Goal: Task Accomplishment & Management: Complete application form

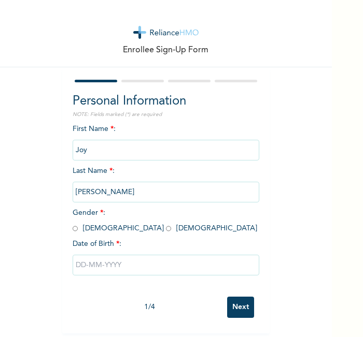
click at [287, 57] on div "Enrollee Sign-Up Form" at bounding box center [165, 33] width 331 height 67
click at [166, 230] on input "radio" at bounding box center [168, 229] width 5 height 10
radio input "true"
click at [103, 253] on div at bounding box center [166, 265] width 186 height 31
click at [111, 260] on input "text" at bounding box center [166, 265] width 186 height 21
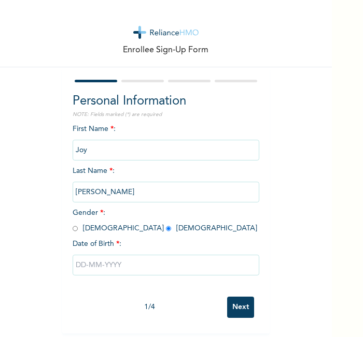
select select "8"
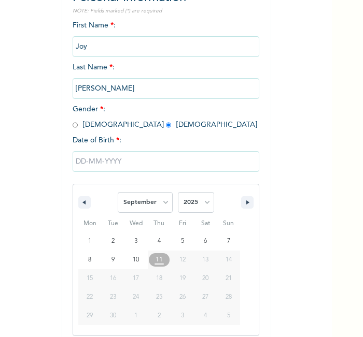
scroll to position [111, 0]
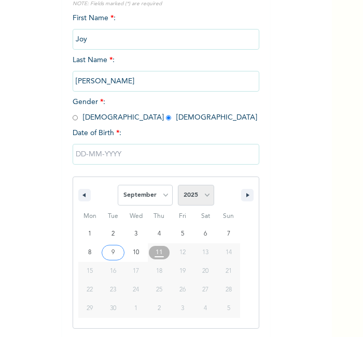
click at [186, 193] on select "2025 2024 2023 2022 2021 2020 2019 2018 2017 2016 2015 2014 2013 2012 2011 2010…" at bounding box center [196, 195] width 36 height 21
select select "1992"
click at [178, 185] on select "2025 2024 2023 2022 2021 2020 2019 2018 2017 2016 2015 2014 2013 2012 2011 2010…" at bounding box center [196, 195] width 36 height 21
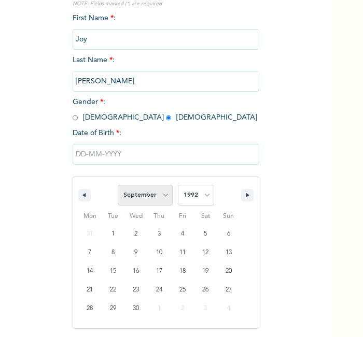
click at [149, 193] on select "January February March April May June July August September October November De…" at bounding box center [145, 195] width 55 height 21
select select "7"
click at [118, 185] on select "January February March April May June July August September October November De…" at bounding box center [145, 195] width 55 height 21
type input "08/08/1992"
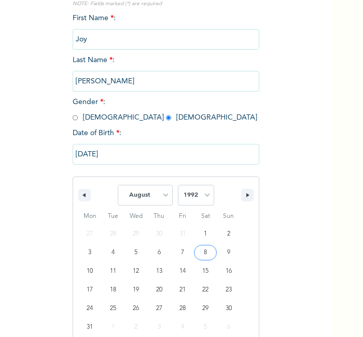
scroll to position [5, 0]
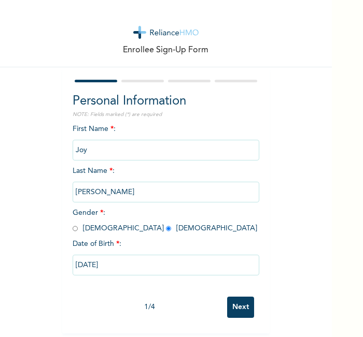
click at [235, 301] on input "Next" at bounding box center [240, 307] width 27 height 21
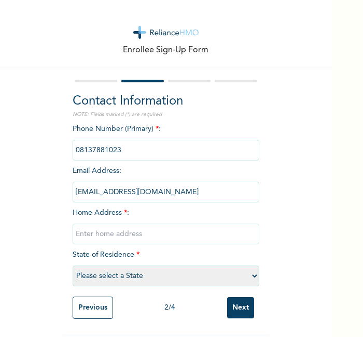
click at [196, 232] on input "text" at bounding box center [166, 234] width 186 height 21
type input "l"
select select "25"
click at [290, 187] on div "Enrollee Sign-Up Form Contact Information NOTE: Fields marked (*) are required …" at bounding box center [165, 167] width 331 height 335
click at [234, 305] on input "Next" at bounding box center [240, 307] width 27 height 21
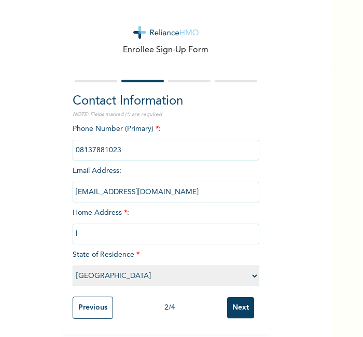
scroll to position [0, 0]
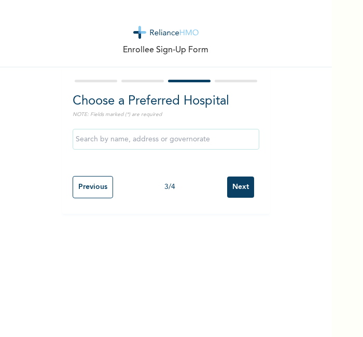
click at [238, 187] on input "Next" at bounding box center [240, 187] width 27 height 21
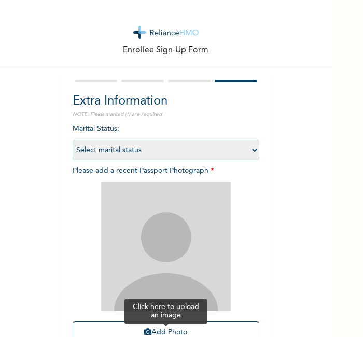
click at [172, 328] on button "Add Photo" at bounding box center [166, 333] width 186 height 22
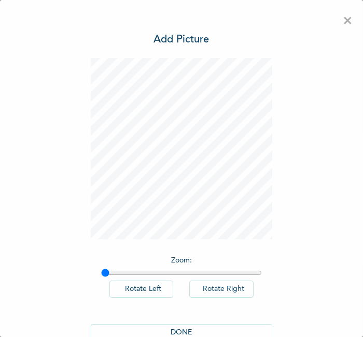
click at [164, 330] on button "DONE" at bounding box center [181, 332] width 181 height 17
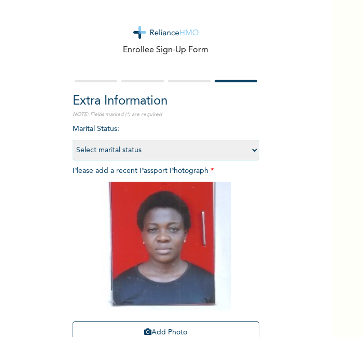
scroll to position [95, 0]
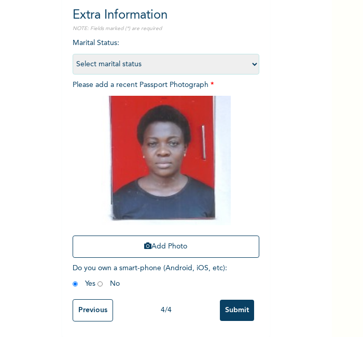
click at [228, 300] on input "Submit" at bounding box center [237, 310] width 34 height 21
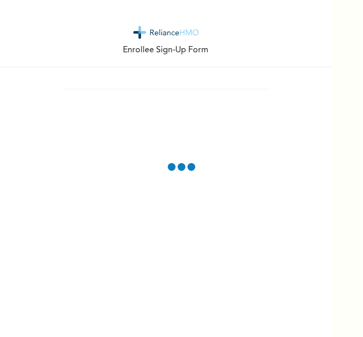
click at [200, 27] on div "Enrollee Sign-Up Form" at bounding box center [165, 33] width 331 height 67
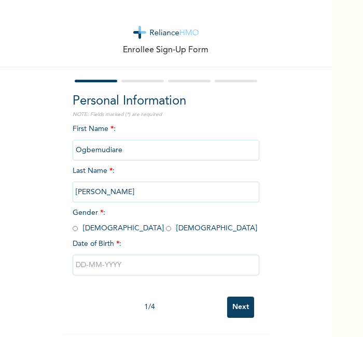
click at [73, 228] on input "radio" at bounding box center [75, 229] width 5 height 10
radio input "true"
click at [107, 264] on input "text" at bounding box center [166, 265] width 186 height 21
select select "8"
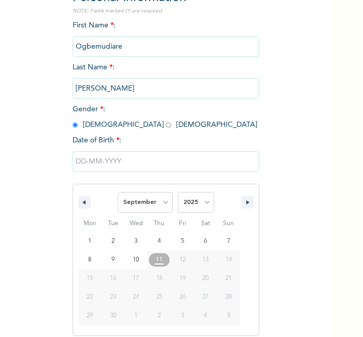
scroll to position [111, 0]
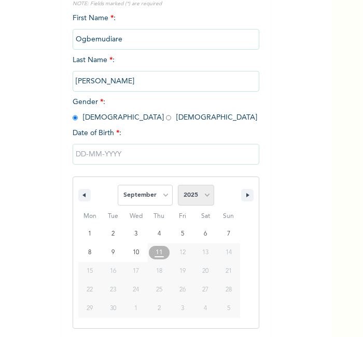
click at [195, 195] on select "2025 2024 2023 2022 2021 2020 2019 2018 2017 2016 2015 2014 2013 2012 2011 2010…" at bounding box center [196, 195] width 36 height 21
click at [178, 185] on select "2025 2024 2023 2022 2021 2020 2019 2018 2017 2016 2015 2014 2013 2012 2011 2010…" at bounding box center [196, 195] width 36 height 21
select select "1988"
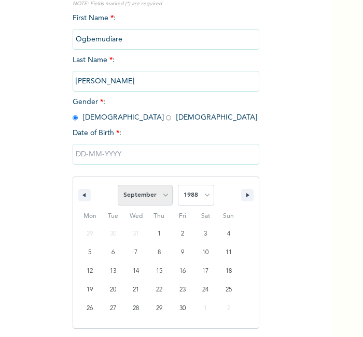
click at [149, 200] on select "January February March April May June July August September October November De…" at bounding box center [145, 195] width 55 height 21
select select "2"
click at [118, 185] on select "January February March April May June July August September October November De…" at bounding box center [145, 195] width 55 height 21
type input "03/17/1988"
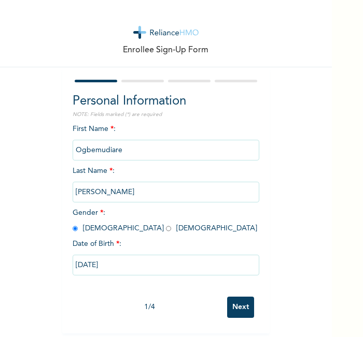
scroll to position [5, 0]
click at [239, 298] on input "Next" at bounding box center [240, 307] width 27 height 21
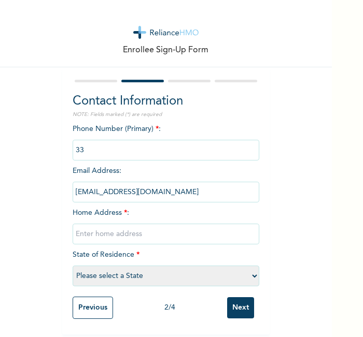
click at [199, 226] on input "text" at bounding box center [166, 234] width 186 height 21
type input "l"
select select "25"
click at [104, 144] on input "phone" at bounding box center [166, 150] width 186 height 21
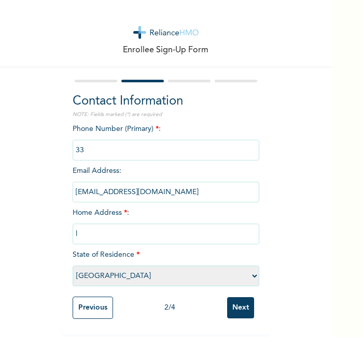
click at [237, 304] on input "Next" at bounding box center [240, 307] width 27 height 21
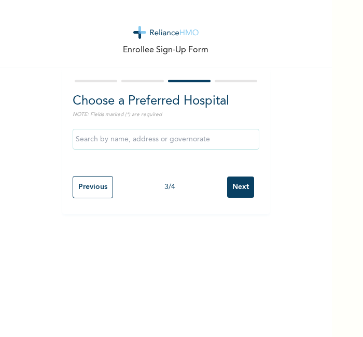
click at [236, 189] on input "Next" at bounding box center [240, 187] width 27 height 21
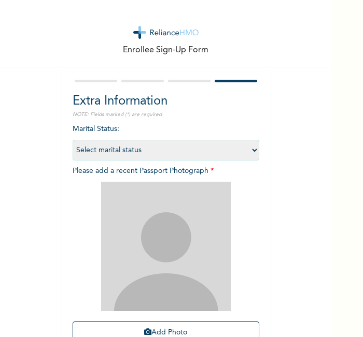
scroll to position [95, 0]
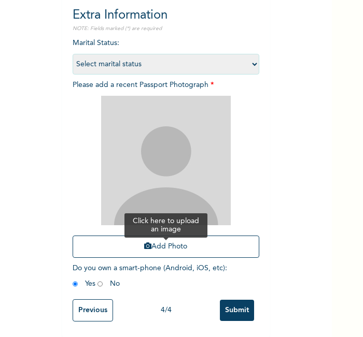
click at [195, 244] on button "Add Photo" at bounding box center [166, 247] width 186 height 22
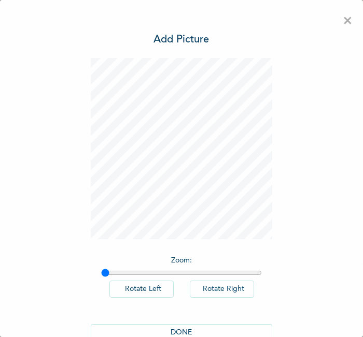
scroll to position [0, 0]
click at [218, 246] on div "Zoom : Rotate Left Rotate Right DONE" at bounding box center [181, 205] width 181 height 294
click at [191, 327] on button "DONE" at bounding box center [181, 332] width 181 height 17
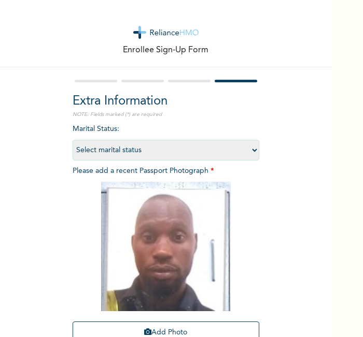
scroll to position [95, 0]
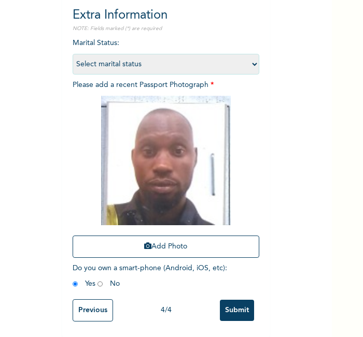
click at [220, 306] on input "Submit" at bounding box center [237, 310] width 34 height 21
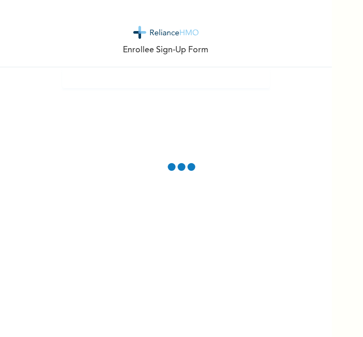
click at [285, 26] on div "Enrollee Sign-Up Form" at bounding box center [165, 33] width 331 height 67
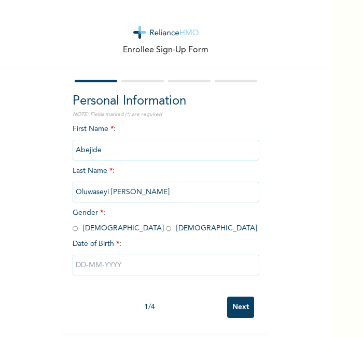
click at [73, 230] on input "radio" at bounding box center [75, 229] width 5 height 10
radio input "true"
click at [123, 264] on input "text" at bounding box center [166, 265] width 186 height 21
select select "8"
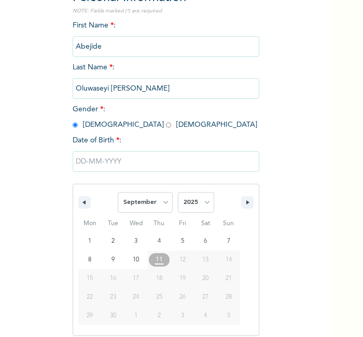
scroll to position [111, 0]
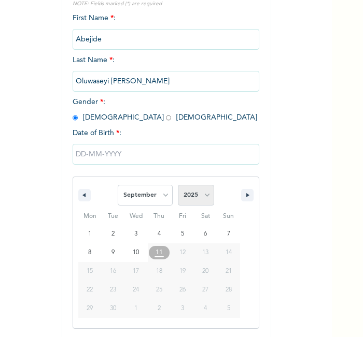
click at [195, 193] on select "2025 2024 2023 2022 2021 2020 2019 2018 2017 2016 2015 2014 2013 2012 2011 2010…" at bounding box center [196, 195] width 36 height 21
select select "1985"
click at [178, 185] on select "2025 2024 2023 2022 2021 2020 2019 2018 2017 2016 2015 2014 2013 2012 2011 2010…" at bounding box center [196, 195] width 36 height 21
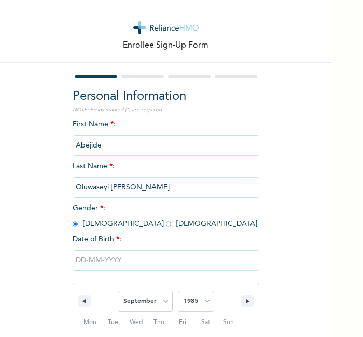
click at [185, 128] on div "First Name * : Abejide Last Name * : [PERSON_NAME] [PERSON_NAME] Gender * : [DE…" at bounding box center [166, 282] width 186 height 327
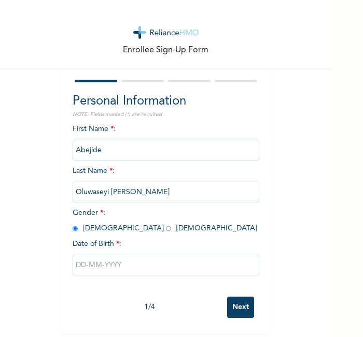
click at [100, 255] on input "text" at bounding box center [166, 265] width 186 height 21
select select "8"
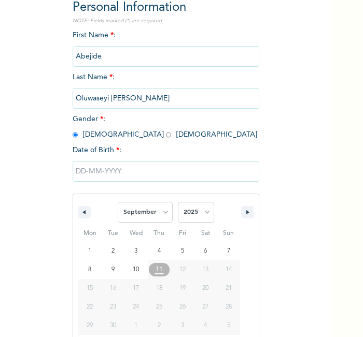
scroll to position [111, 0]
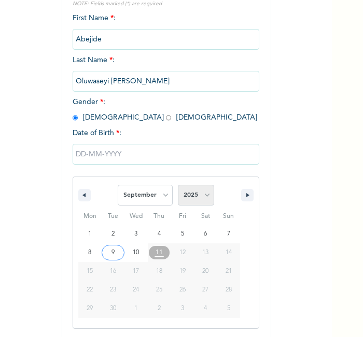
click at [192, 192] on select "2025 2024 2023 2022 2021 2020 2019 2018 2017 2016 2015 2014 2013 2012 2011 2010…" at bounding box center [196, 195] width 36 height 21
select select "1985"
click at [178, 185] on select "2025 2024 2023 2022 2021 2020 2019 2018 2017 2016 2015 2014 2013 2012 2011 2010…" at bounding box center [196, 195] width 36 height 21
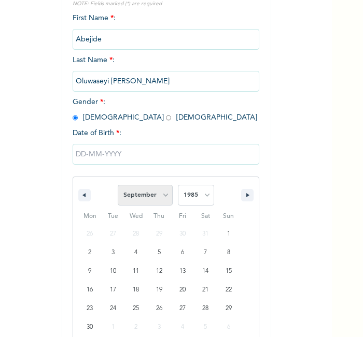
click at [138, 195] on select "January February March April May June July August September October November De…" at bounding box center [145, 195] width 55 height 21
select select "9"
click at [118, 185] on select "January February March April May June July August September October November De…" at bounding box center [145, 195] width 55 height 21
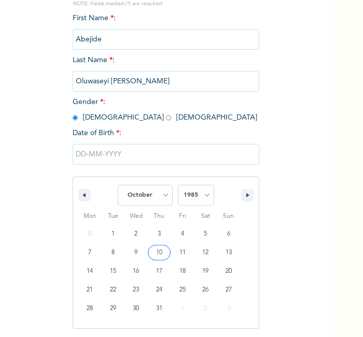
type input "10/10/1985"
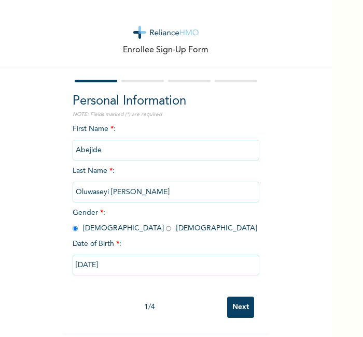
scroll to position [5, 0]
click at [235, 311] on input "Next" at bounding box center [240, 307] width 27 height 21
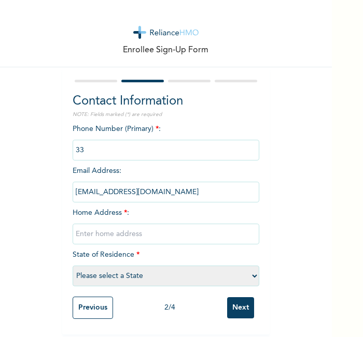
click at [186, 226] on input "text" at bounding box center [166, 234] width 186 height 21
type input "l"
select select "29"
click at [242, 305] on input "Next" at bounding box center [240, 307] width 27 height 21
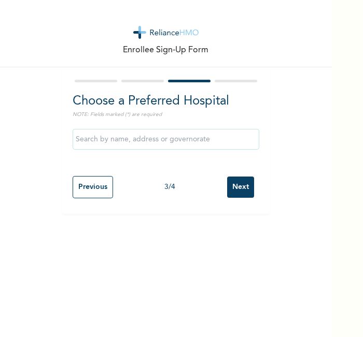
click at [234, 192] on input "Next" at bounding box center [240, 187] width 27 height 21
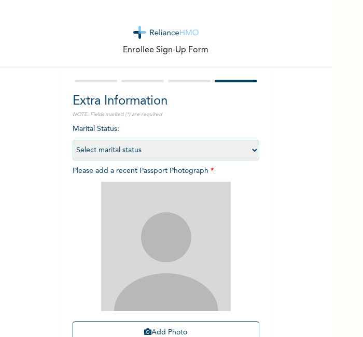
scroll to position [95, 0]
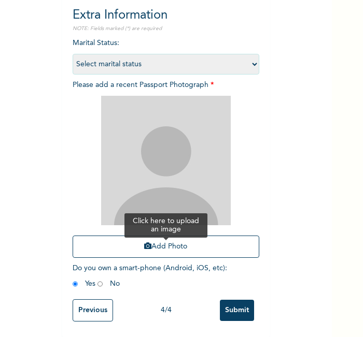
click at [223, 236] on button "Add Photo" at bounding box center [166, 247] width 186 height 22
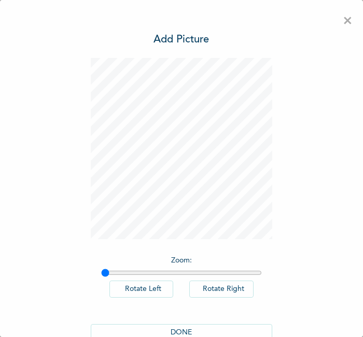
click at [181, 325] on button "DONE" at bounding box center [181, 332] width 181 height 17
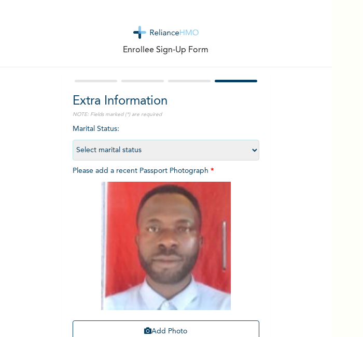
scroll to position [94, 0]
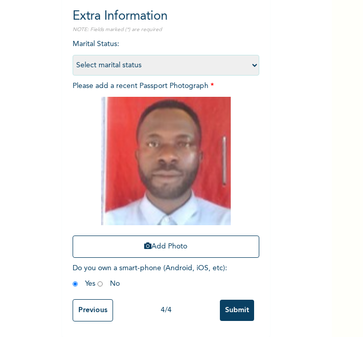
click at [237, 310] on input "Submit" at bounding box center [237, 310] width 34 height 21
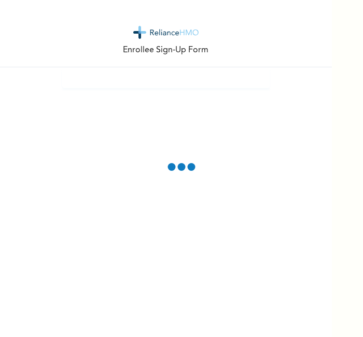
scroll to position [0, 0]
click at [140, 89] on div "Enrollee Sign-Up Form" at bounding box center [165, 168] width 331 height 337
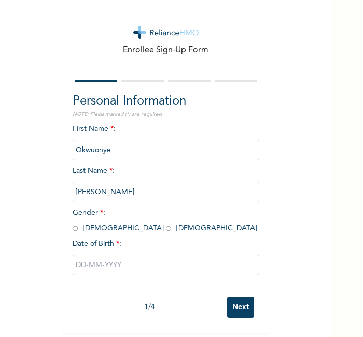
click at [73, 228] on input "radio" at bounding box center [75, 229] width 5 height 10
radio input "true"
click at [112, 269] on input "text" at bounding box center [166, 265] width 186 height 21
select select "8"
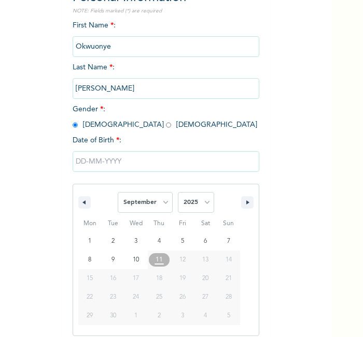
scroll to position [111, 0]
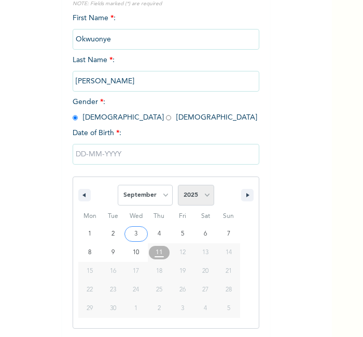
click at [185, 195] on select "2025 2024 2023 2022 2021 2020 2019 2018 2017 2016 2015 2014 2013 2012 2011 2010…" at bounding box center [196, 195] width 36 height 21
select select "1998"
click at [178, 185] on select "2025 2024 2023 2022 2021 2020 2019 2018 2017 2016 2015 2014 2013 2012 2011 2010…" at bounding box center [196, 195] width 36 height 21
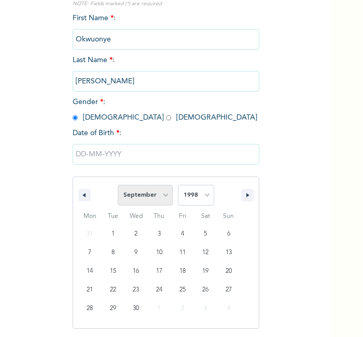
click at [147, 190] on select "January February March April May June July August September October November De…" at bounding box center [145, 195] width 55 height 21
click at [118, 185] on select "January February March April May June July August September October November De…" at bounding box center [145, 195] width 55 height 21
type input "09/02/1998"
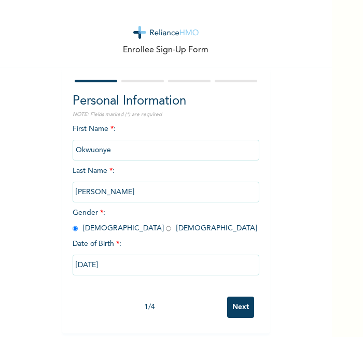
click at [230, 298] on input "Next" at bounding box center [240, 307] width 27 height 21
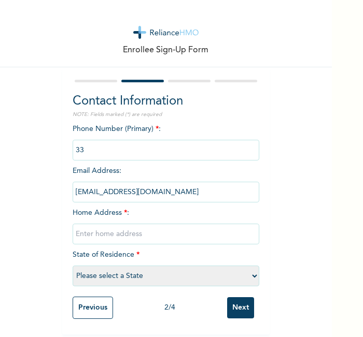
click at [155, 229] on input "text" at bounding box center [166, 234] width 186 height 21
type input "l"
select select "4"
click at [235, 308] on input "Next" at bounding box center [240, 307] width 27 height 21
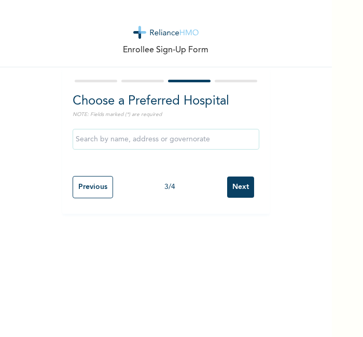
scroll to position [0, 0]
click at [239, 188] on input "Next" at bounding box center [240, 187] width 27 height 21
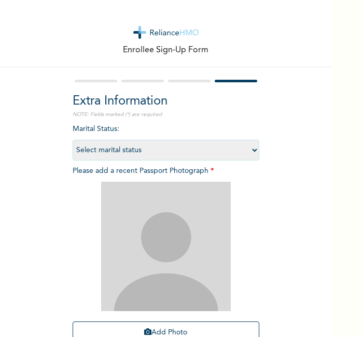
scroll to position [77, 0]
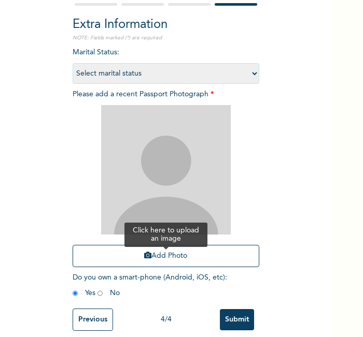
click at [219, 254] on button "Add Photo" at bounding box center [166, 256] width 186 height 22
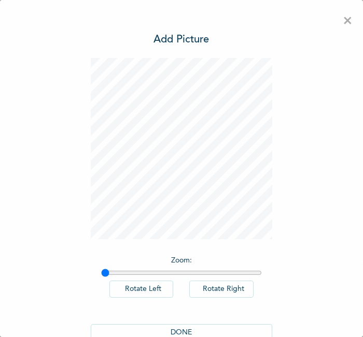
scroll to position [0, 0]
click at [208, 242] on div "Zoom : Rotate Left Rotate Right DONE" at bounding box center [181, 205] width 181 height 294
click at [185, 330] on button "DONE" at bounding box center [181, 332] width 181 height 17
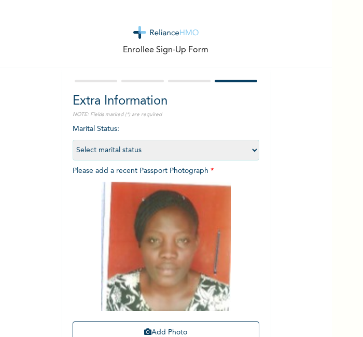
scroll to position [95, 0]
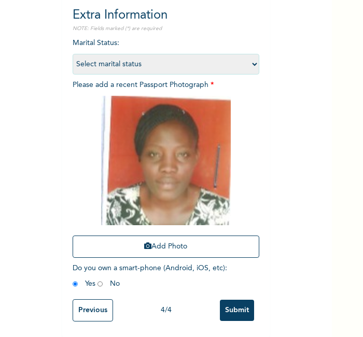
click at [241, 300] on input "Submit" at bounding box center [237, 310] width 34 height 21
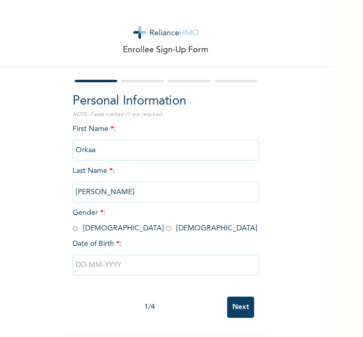
click at [73, 226] on input "radio" at bounding box center [75, 229] width 5 height 10
radio input "true"
click at [103, 259] on input "text" at bounding box center [166, 265] width 186 height 21
select select "8"
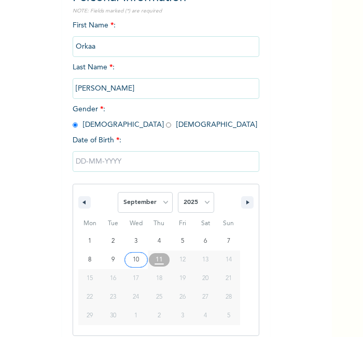
scroll to position [111, 0]
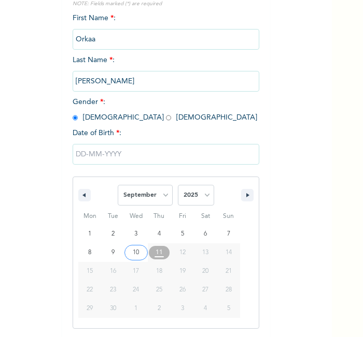
drag, startPoint x: 190, startPoint y: 203, endPoint x: 191, endPoint y: 131, distance: 72.0
click at [191, 131] on span "Date of Birth * : January February March April May June July August September O…" at bounding box center [166, 228] width 186 height 201
select select "1993"
click at [178, 185] on select "2025 2024 2023 2022 2021 2020 2019 2018 2017 2016 2015 2014 2013 2012 2011 2010…" at bounding box center [196, 195] width 36 height 21
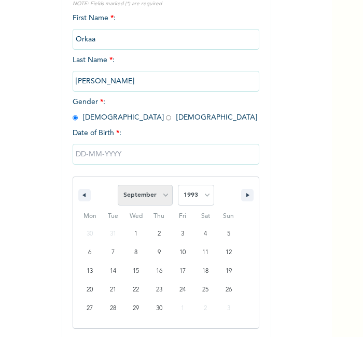
click at [148, 190] on select "January February March April May June July August September October November De…" at bounding box center [145, 195] width 55 height 21
select select "6"
click at [118, 185] on select "January February March April May June July August September October November De…" at bounding box center [145, 195] width 55 height 21
type input "[DATE]"
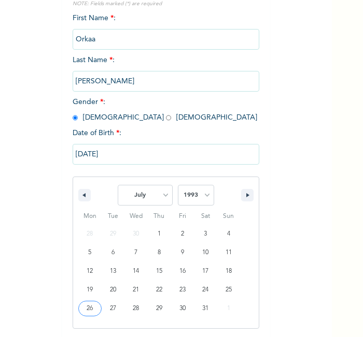
scroll to position [5, 0]
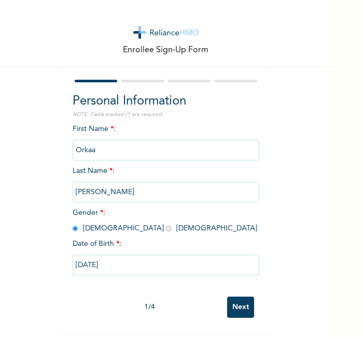
click at [227, 300] on input "Next" at bounding box center [240, 307] width 27 height 21
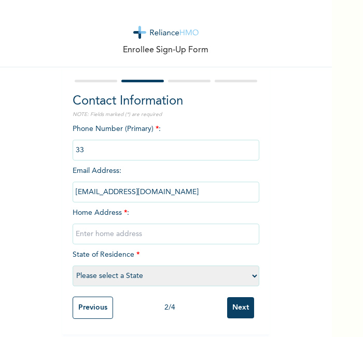
click at [163, 226] on input "text" at bounding box center [166, 234] width 186 height 21
type input "l"
select select "12"
click at [227, 297] on input "Next" at bounding box center [240, 307] width 27 height 21
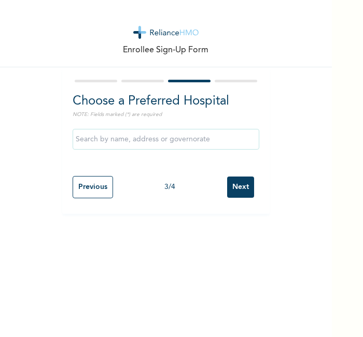
scroll to position [0, 0]
click at [239, 190] on input "Next" at bounding box center [240, 187] width 27 height 21
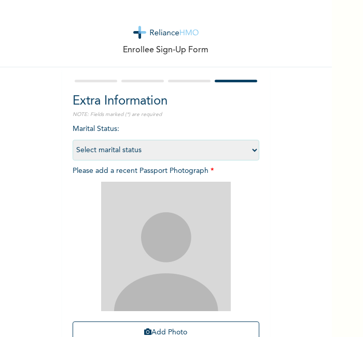
scroll to position [95, 0]
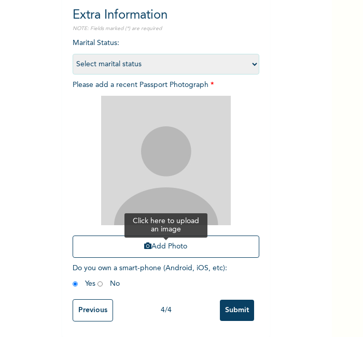
click at [214, 236] on button "Add Photo" at bounding box center [166, 247] width 186 height 22
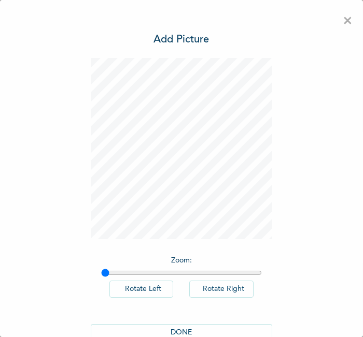
scroll to position [0, 0]
click at [183, 327] on button "DONE" at bounding box center [181, 332] width 181 height 17
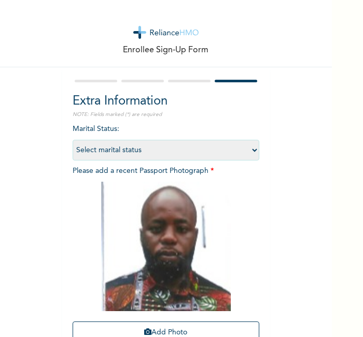
scroll to position [95, 0]
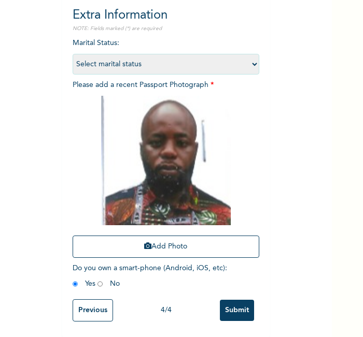
click at [244, 300] on input "Submit" at bounding box center [237, 310] width 34 height 21
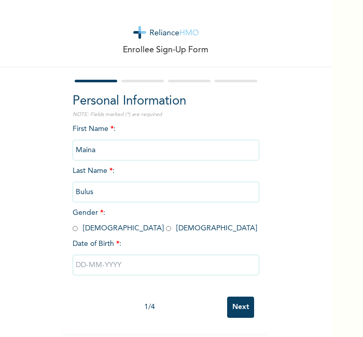
click at [73, 228] on input "radio" at bounding box center [75, 229] width 5 height 10
radio input "true"
click at [107, 265] on input "text" at bounding box center [166, 265] width 186 height 21
select select "8"
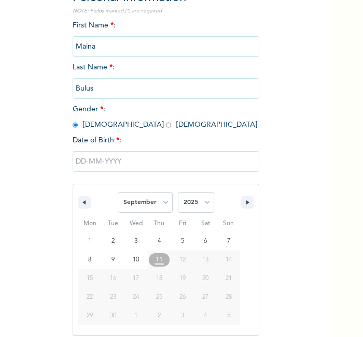
scroll to position [111, 0]
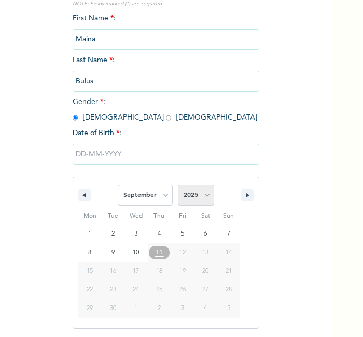
click at [200, 186] on select "2025 2024 2023 2022 2021 2020 2019 2018 2017 2016 2015 2014 2013 2012 2011 2010…" at bounding box center [196, 195] width 36 height 21
select select "1990"
click at [178, 185] on select "2025 2024 2023 2022 2021 2020 2019 2018 2017 2016 2015 2014 2013 2012 2011 2010…" at bounding box center [196, 195] width 36 height 21
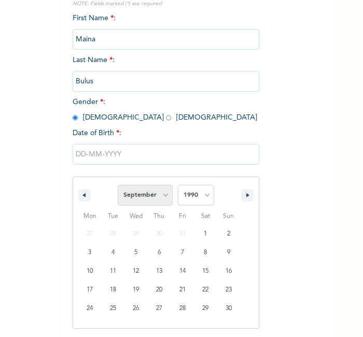
click at [149, 193] on select "January February March April May June July August September October November De…" at bounding box center [145, 195] width 55 height 21
select select "3"
click at [118, 185] on select "January February March April May June July August September October November De…" at bounding box center [145, 195] width 55 height 21
type input "[DATE]"
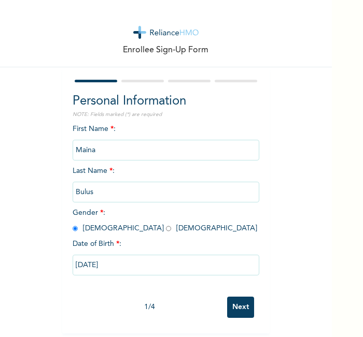
scroll to position [5, 0]
click at [244, 298] on input "Next" at bounding box center [240, 307] width 27 height 21
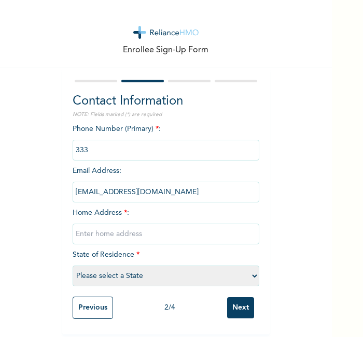
click at [177, 228] on input "text" at bounding box center [166, 234] width 186 height 21
type input "l"
select select "27"
click at [227, 297] on input "Next" at bounding box center [240, 307] width 27 height 21
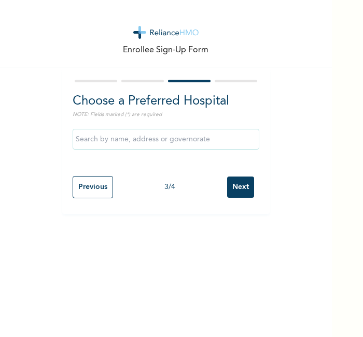
scroll to position [0, 0]
click at [236, 190] on input "Next" at bounding box center [240, 187] width 27 height 21
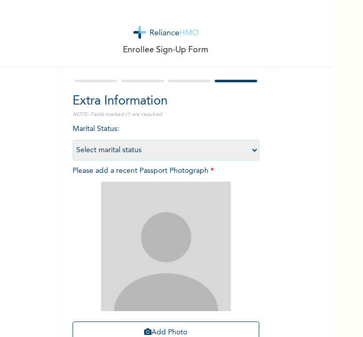
scroll to position [95, 0]
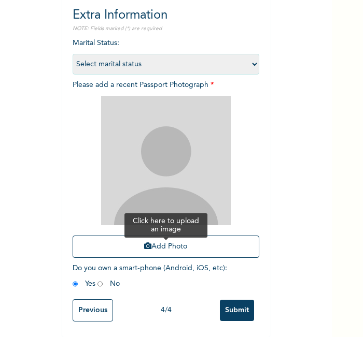
click at [115, 239] on button "Add Photo" at bounding box center [166, 247] width 186 height 22
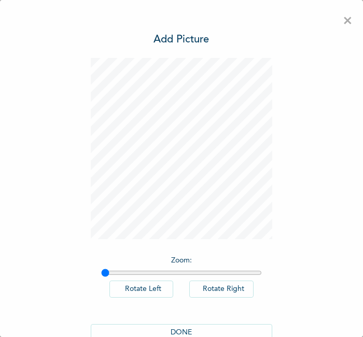
scroll to position [0, 0]
click at [175, 336] on button "DONE" at bounding box center [181, 332] width 181 height 17
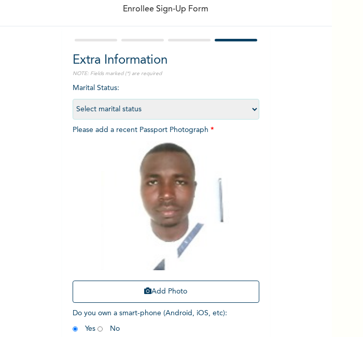
scroll to position [95, 0]
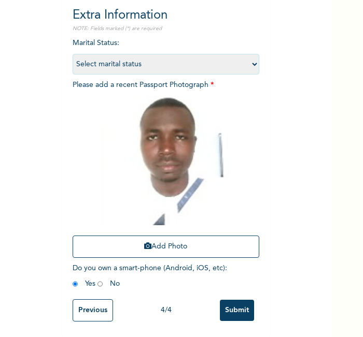
click at [241, 308] on input "Submit" at bounding box center [237, 310] width 34 height 21
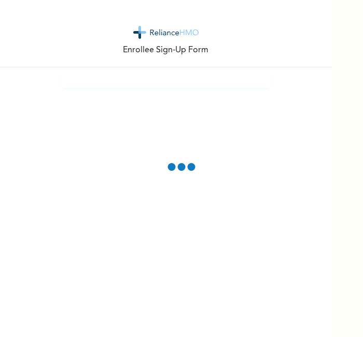
scroll to position [0, 0]
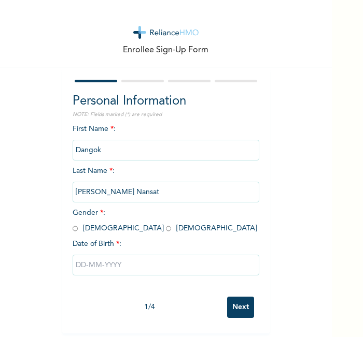
click at [73, 224] on input "radio" at bounding box center [75, 229] width 5 height 10
radio input "true"
click at [166, 230] on input "radio" at bounding box center [168, 229] width 5 height 10
radio input "true"
click at [107, 266] on input "text" at bounding box center [166, 265] width 186 height 21
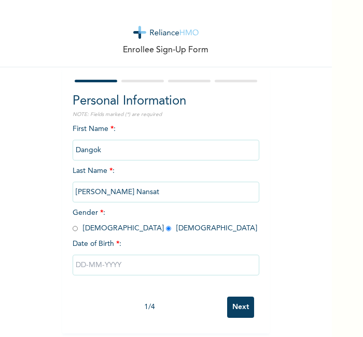
select select "8"
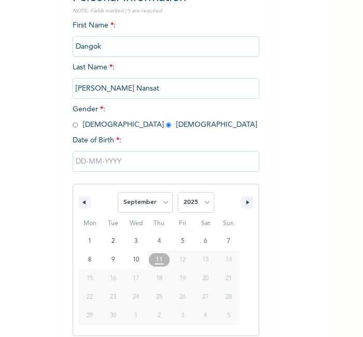
scroll to position [111, 0]
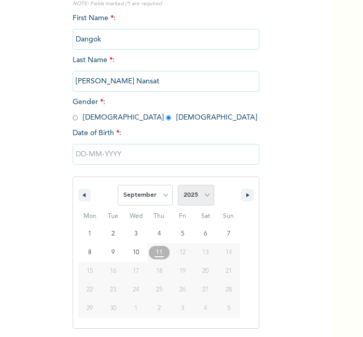
click at [194, 193] on select "2025 2024 2023 2022 2021 2020 2019 2018 2017 2016 2015 2014 2013 2012 2011 2010…" at bounding box center [196, 195] width 36 height 21
click at [178, 185] on select "2025 2024 2023 2022 2021 2020 2019 2018 2017 2016 2015 2014 2013 2012 2011 2010…" at bounding box center [196, 195] width 36 height 21
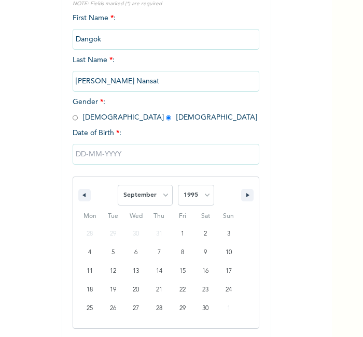
select select "1994"
click at [143, 200] on select "January February March April May June July August September October November De…" at bounding box center [145, 195] width 55 height 21
select select "7"
click at [118, 185] on select "January February March April May June July August September October November De…" at bounding box center [145, 195] width 55 height 21
type input "[DATE]"
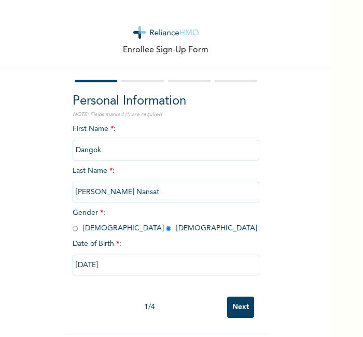
scroll to position [5, 0]
click at [235, 298] on input "Next" at bounding box center [240, 307] width 27 height 21
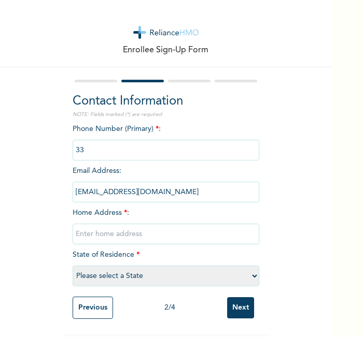
click at [167, 229] on input "text" at bounding box center [166, 234] width 186 height 21
type input "l"
select select "25"
click at [227, 297] on input "Next" at bounding box center [240, 307] width 27 height 21
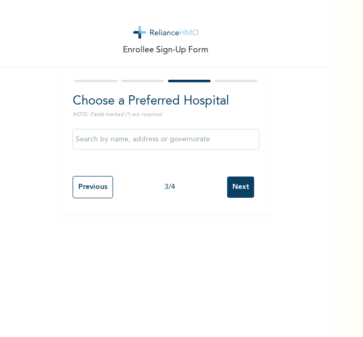
click at [247, 189] on input "Next" at bounding box center [240, 187] width 27 height 21
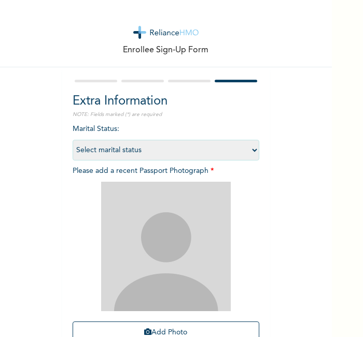
scroll to position [95, 0]
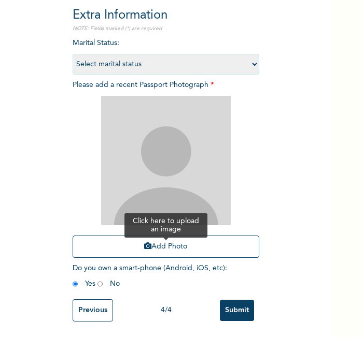
click at [204, 236] on button "Add Photo" at bounding box center [166, 247] width 186 height 22
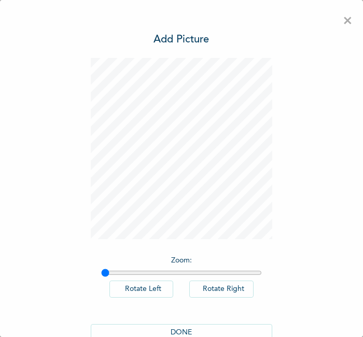
scroll to position [23, 0]
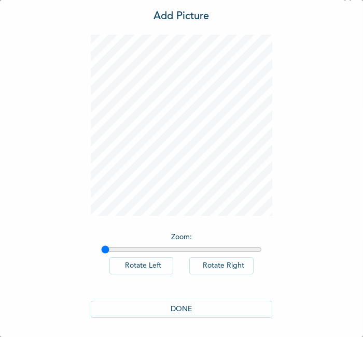
click at [143, 309] on button "DONE" at bounding box center [181, 309] width 181 height 17
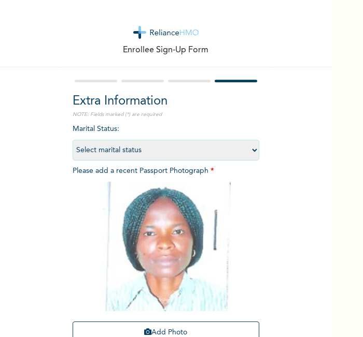
scroll to position [95, 0]
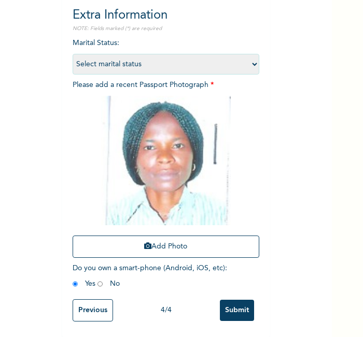
click at [241, 300] on input "Submit" at bounding box center [237, 310] width 34 height 21
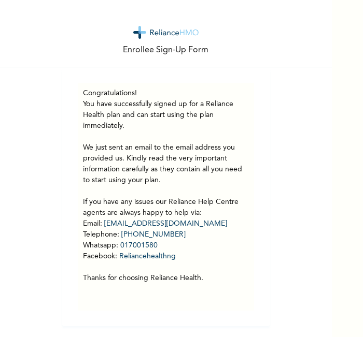
click at [160, 78] on div "Congratulations! You have successfully signed up for a Reliance Health plan and…" at bounding box center [165, 196] width 207 height 259
